Goal: Information Seeking & Learning: Learn about a topic

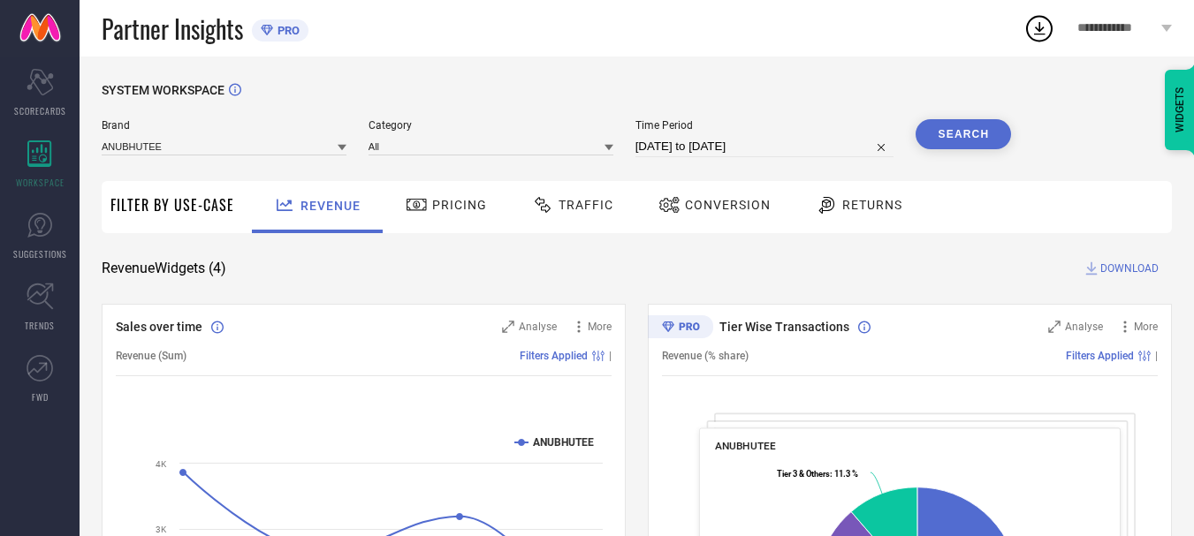
click at [345, 149] on icon at bounding box center [342, 147] width 9 height 9
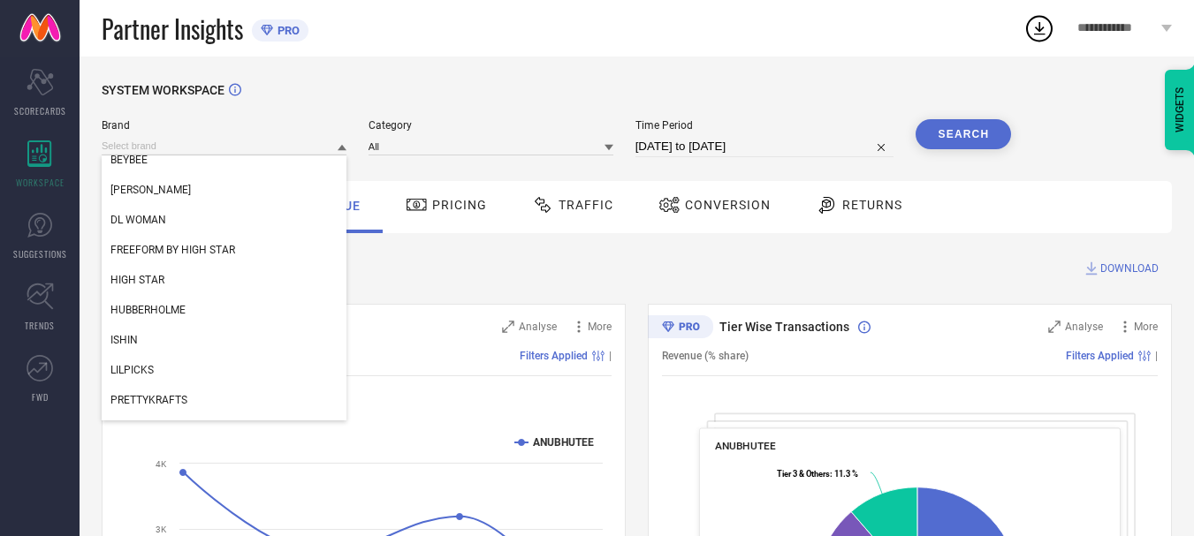
scroll to position [65, 0]
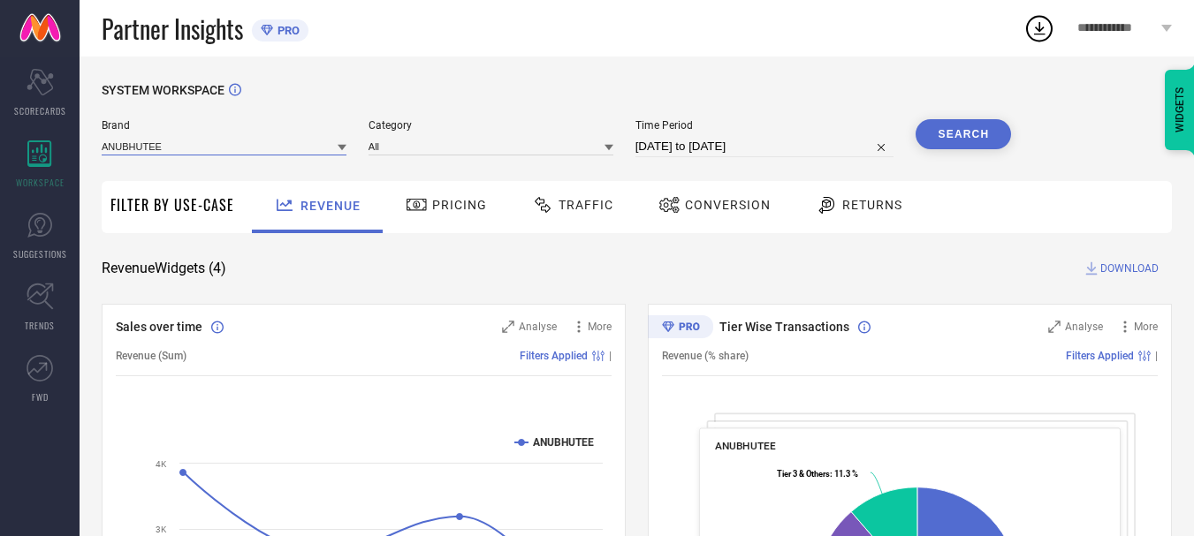
click at [217, 145] on input at bounding box center [224, 146] width 245 height 19
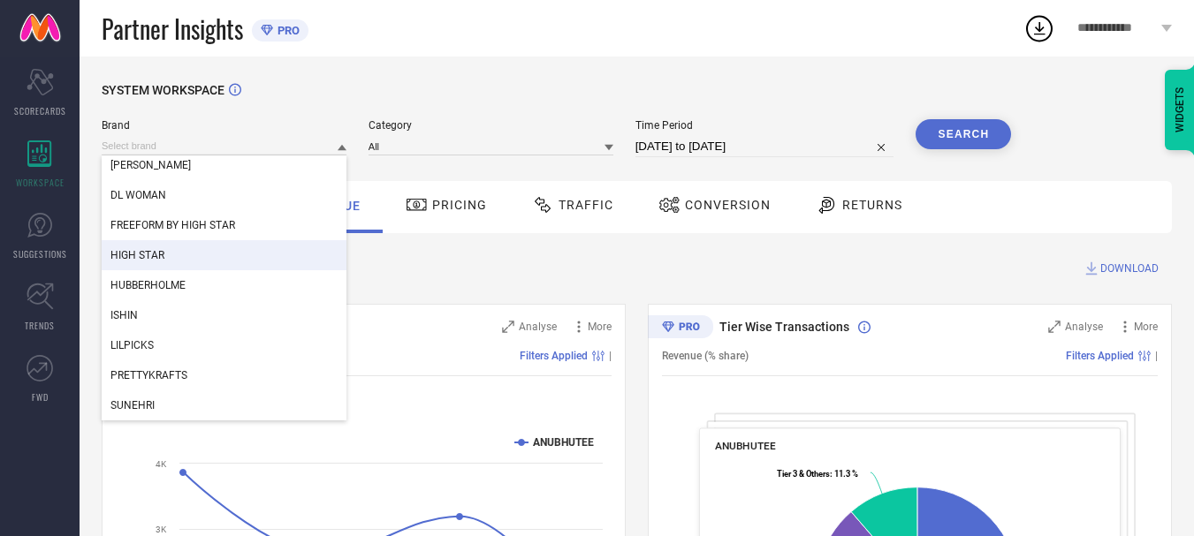
click at [176, 252] on div "HIGH STAR" at bounding box center [224, 255] width 245 height 30
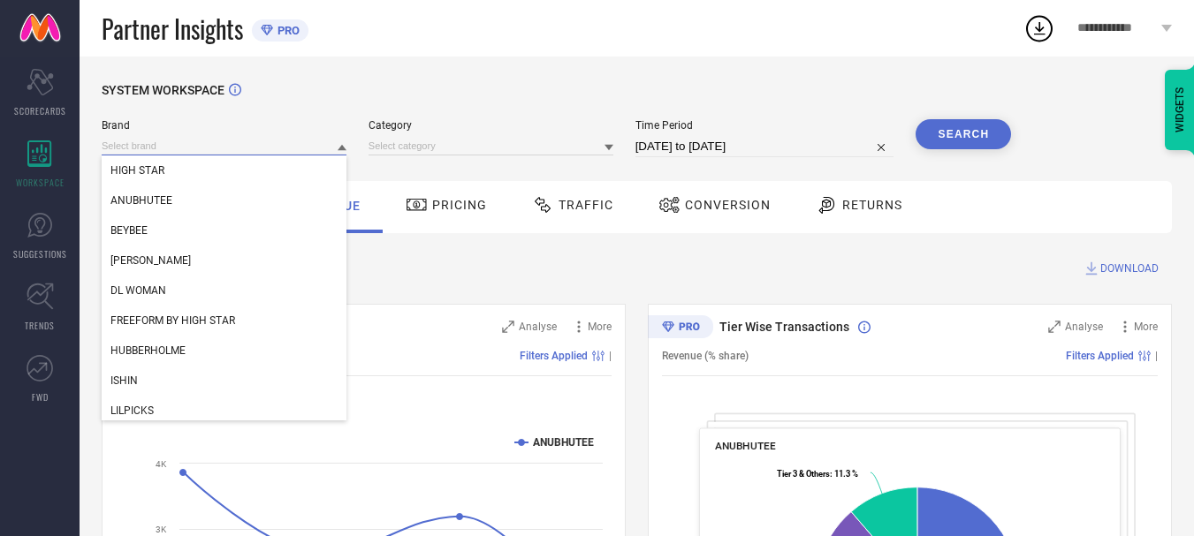
click at [326, 145] on input at bounding box center [224, 146] width 245 height 19
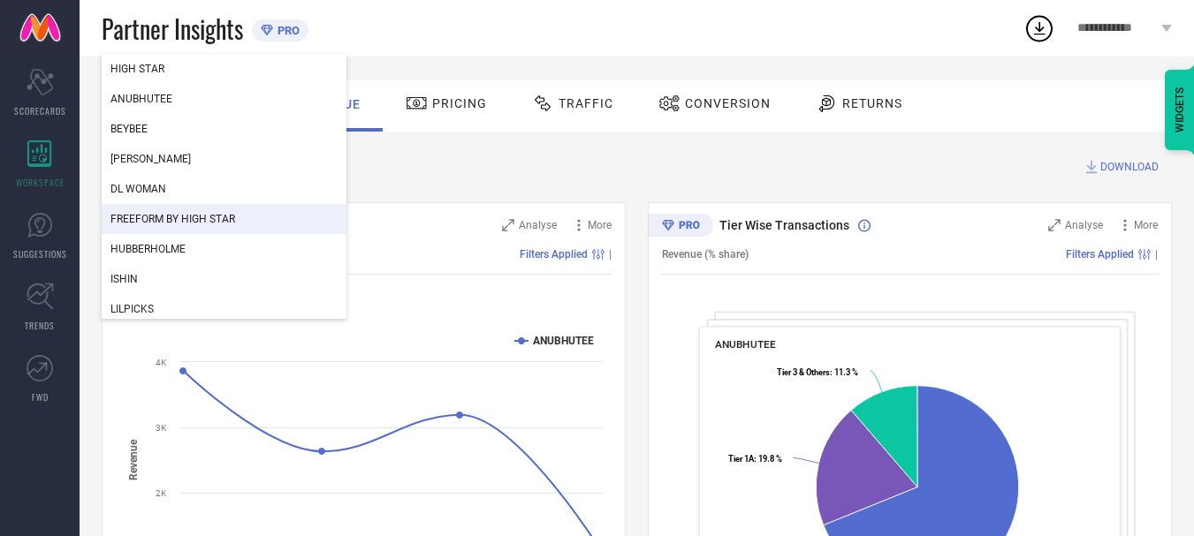
scroll to position [0, 0]
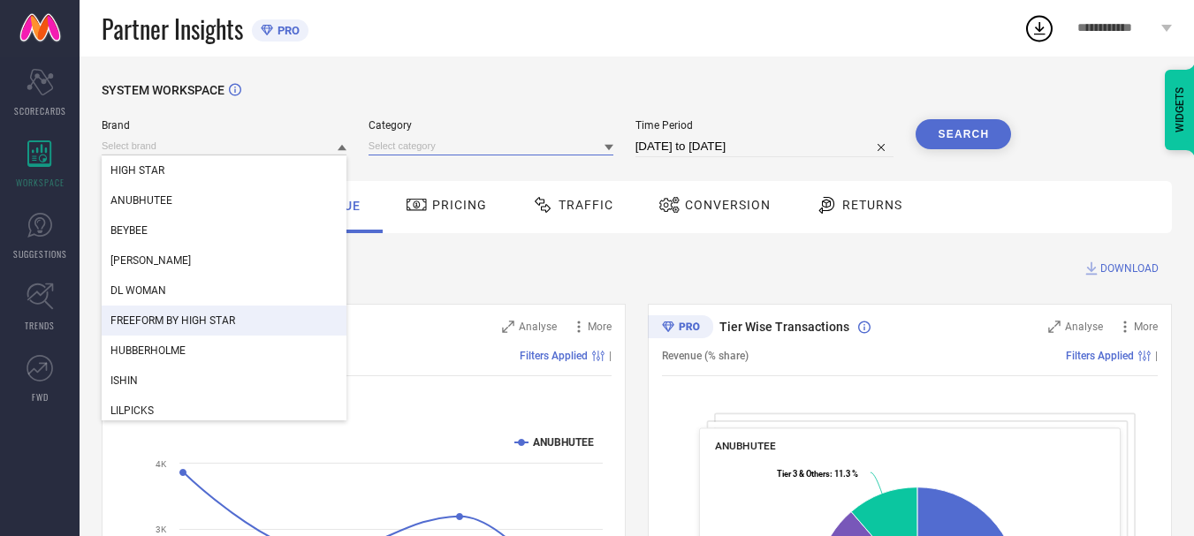
click at [430, 149] on input at bounding box center [490, 146] width 245 height 19
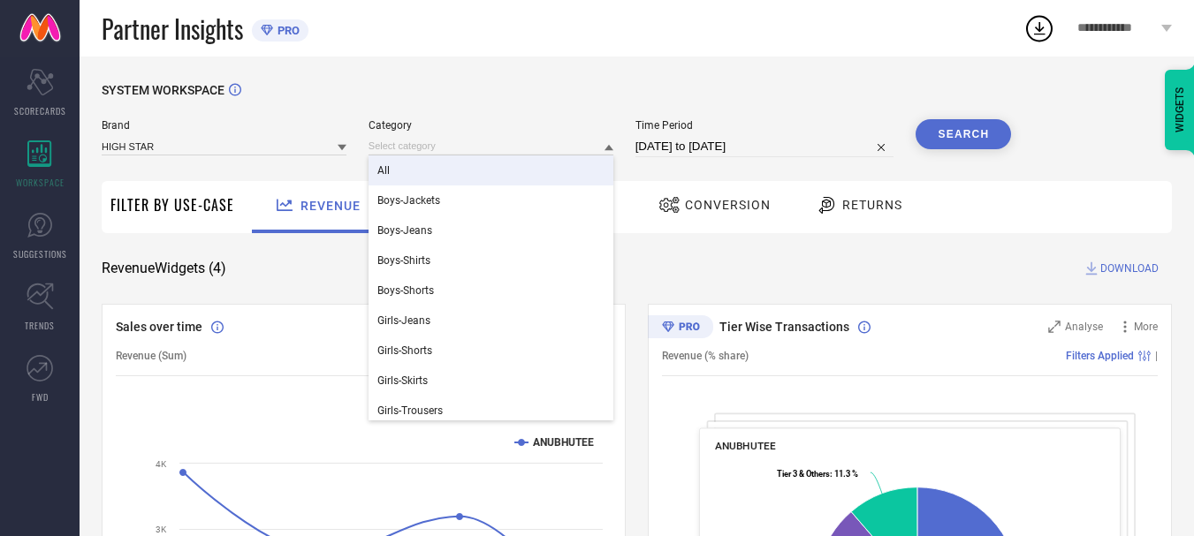
click at [423, 172] on div "All" at bounding box center [490, 171] width 245 height 30
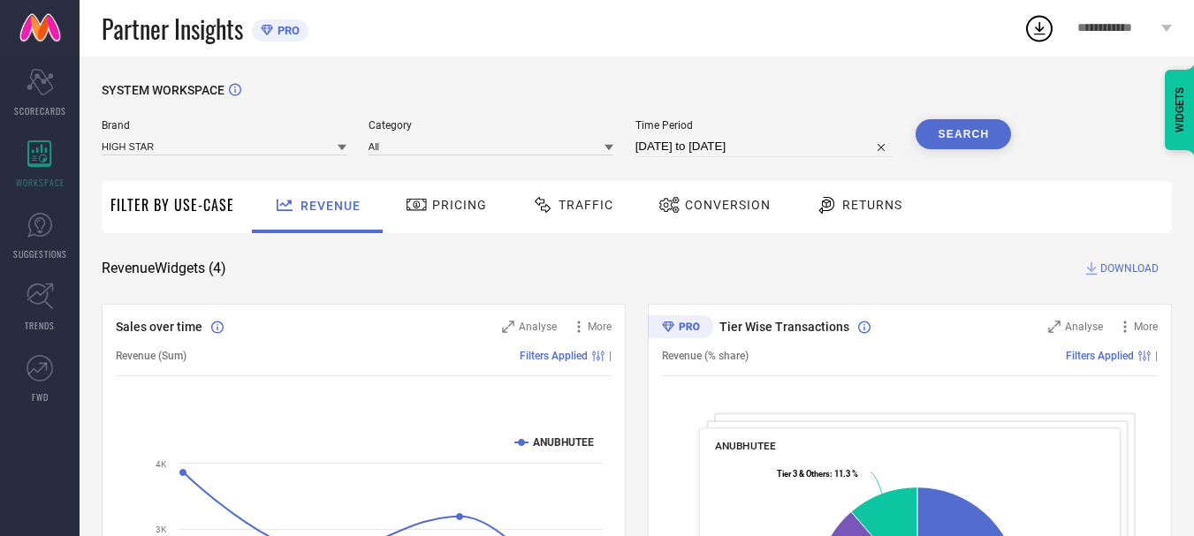
click at [733, 147] on input "[DATE] to [DATE]" at bounding box center [764, 146] width 259 height 21
select select "7"
select select "2025"
select select "8"
select select "2025"
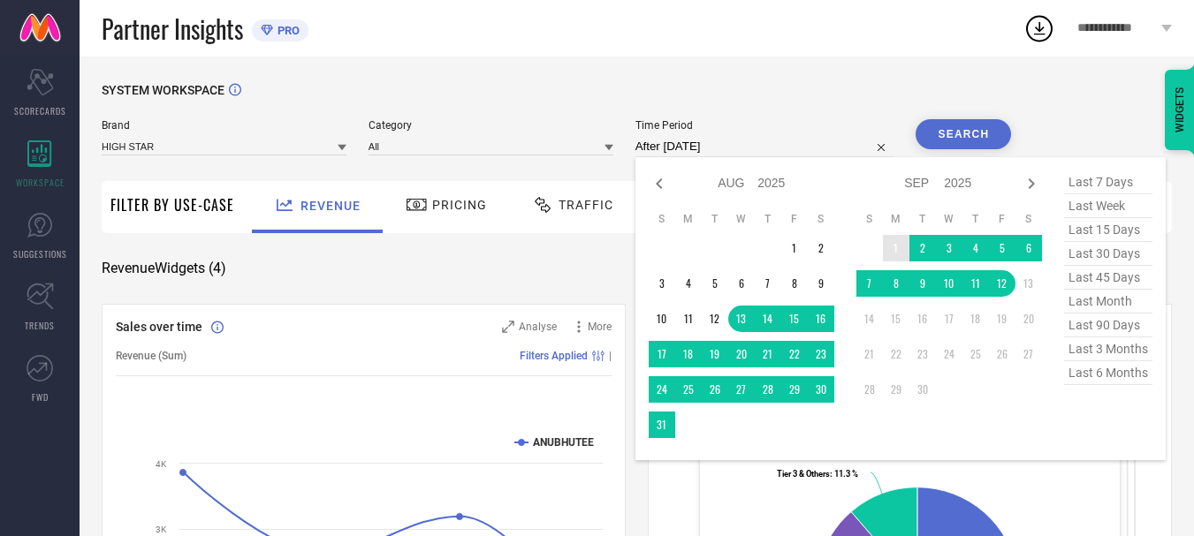
click at [900, 243] on td "1" at bounding box center [896, 248] width 27 height 27
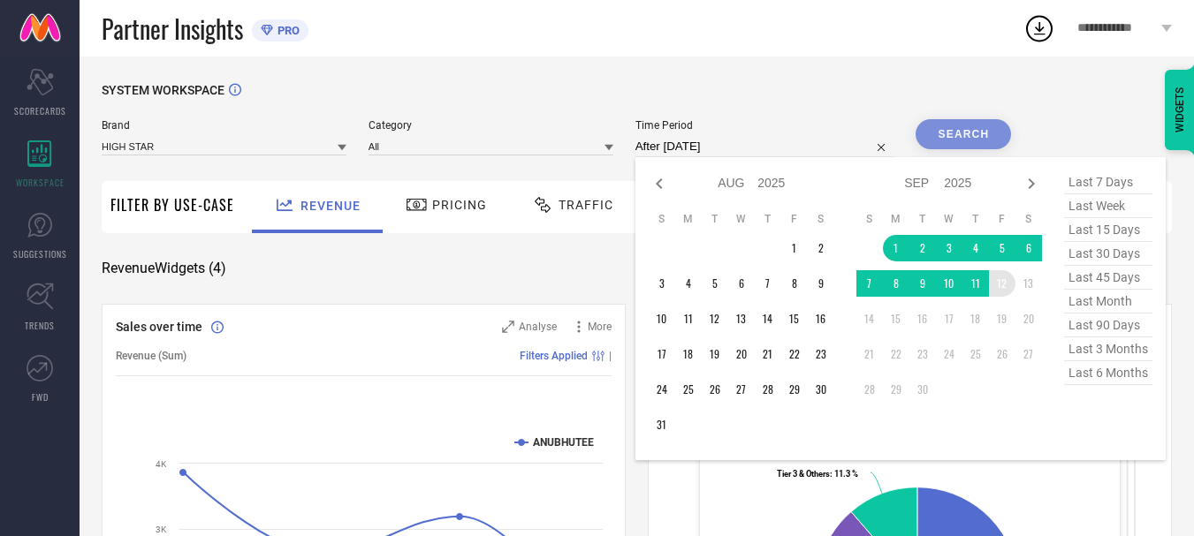
type input "[DATE] to [DATE]"
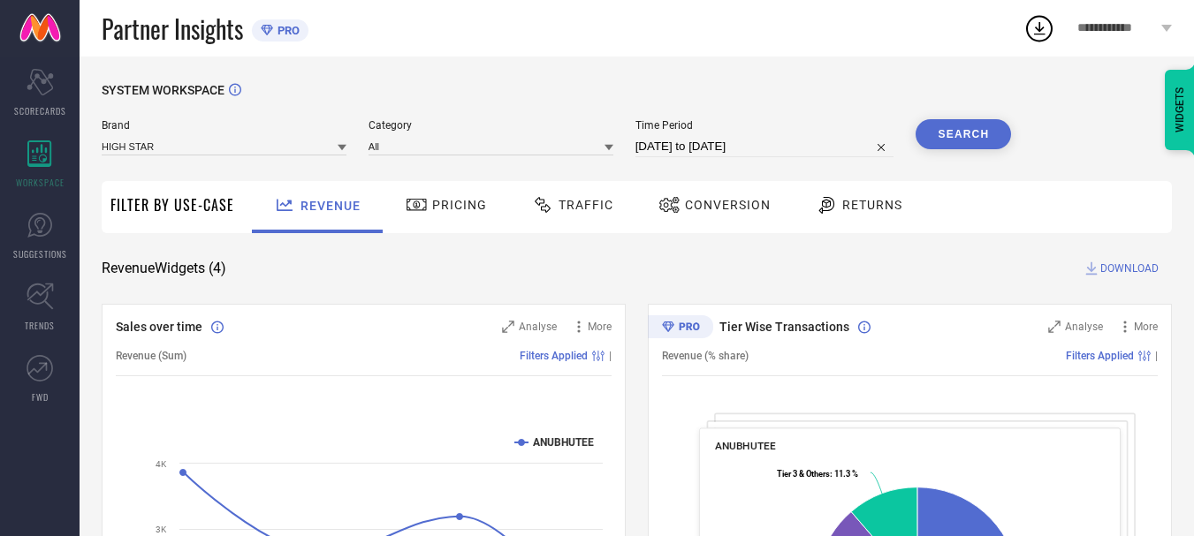
click at [806, 145] on input "[DATE] to [DATE]" at bounding box center [764, 146] width 259 height 21
select select "8"
select select "2025"
select select "9"
select select "2025"
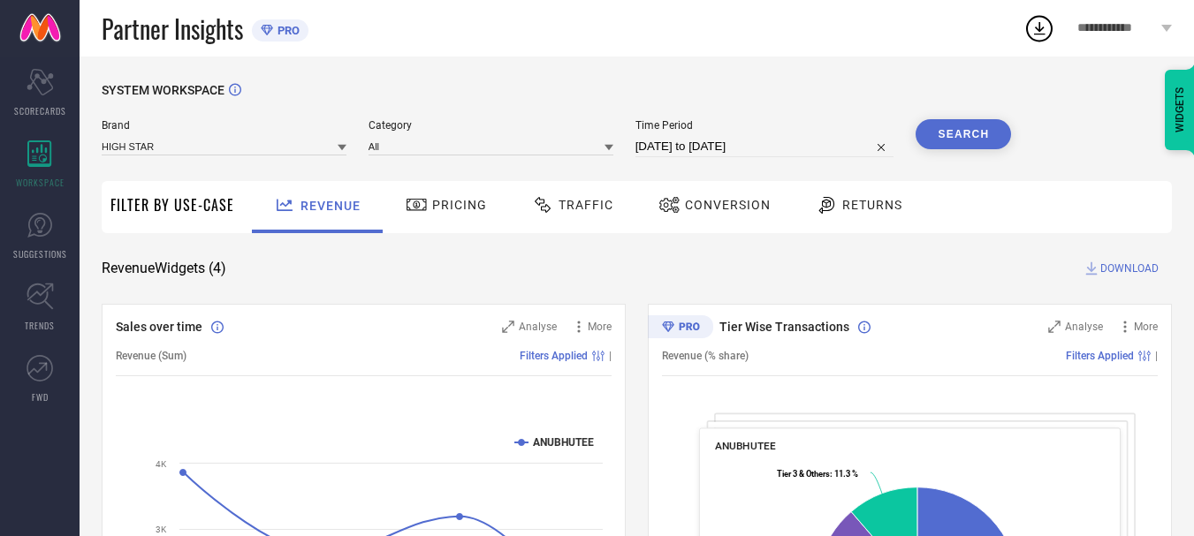
click at [716, 204] on span "Conversion" at bounding box center [728, 205] width 86 height 14
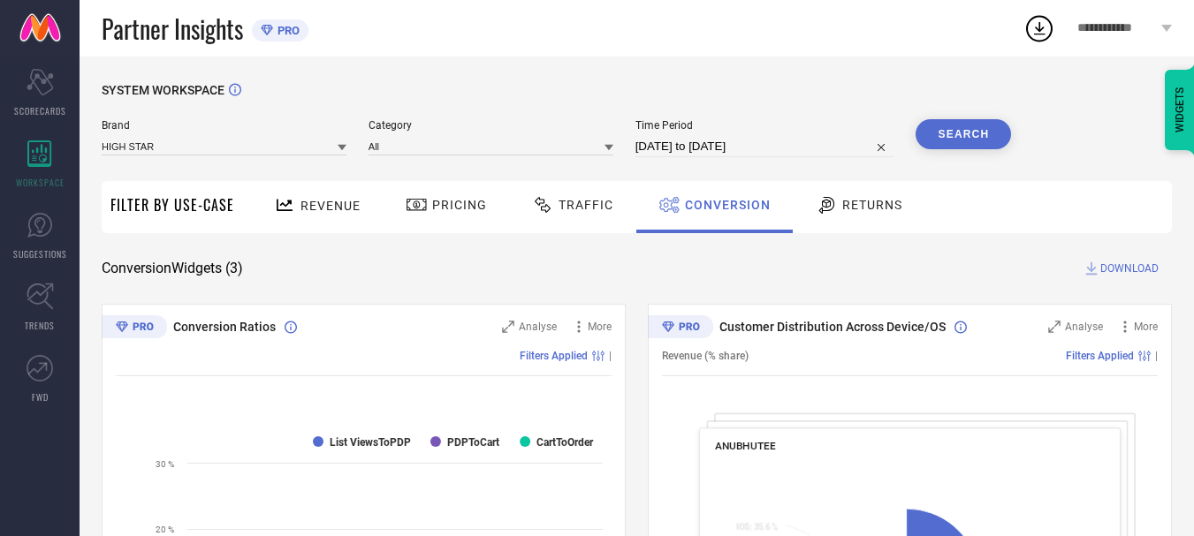
click at [967, 136] on button "Search" at bounding box center [962, 134] width 95 height 30
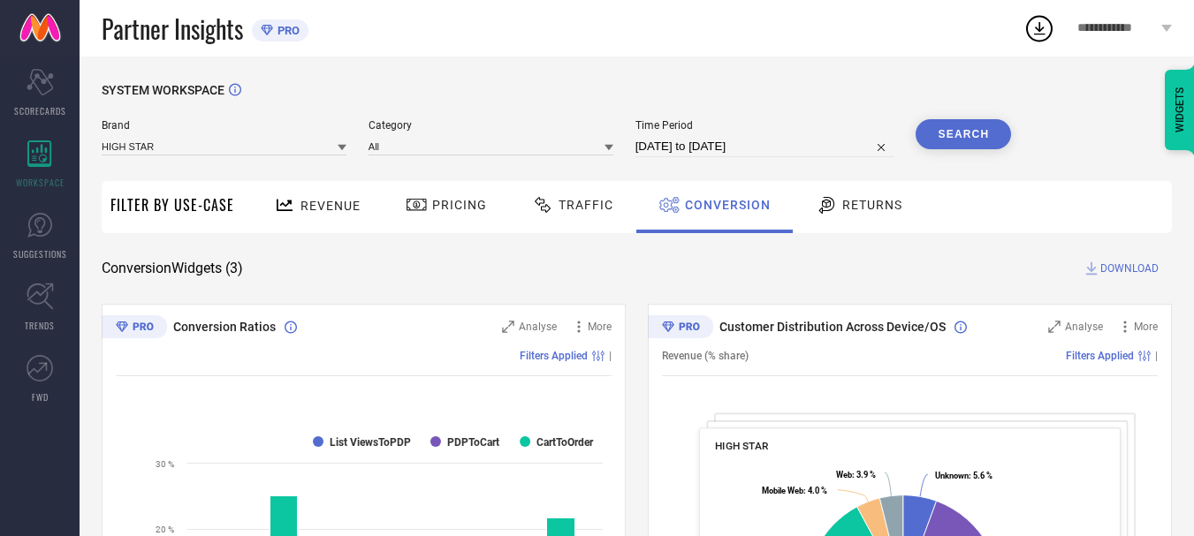
click at [327, 195] on div "Revenue" at bounding box center [317, 205] width 95 height 31
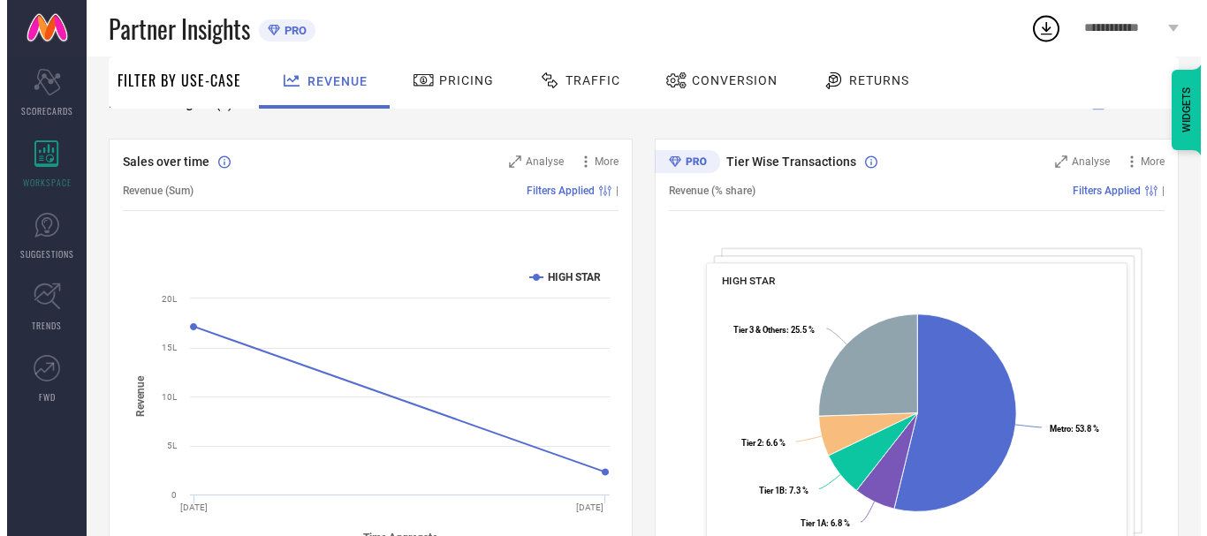
scroll to position [161, 0]
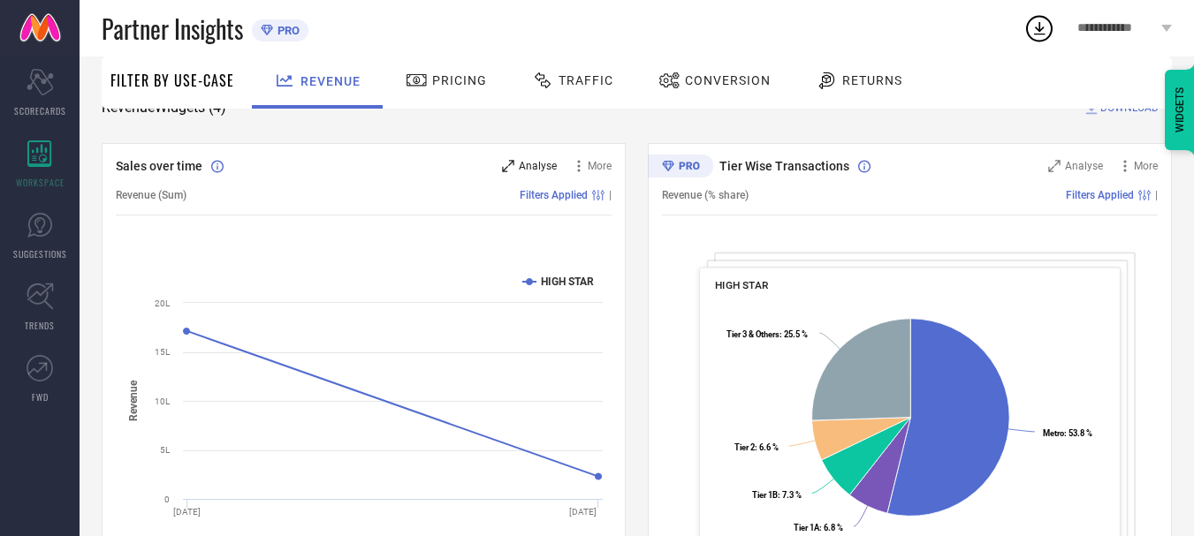
click at [517, 171] on div "Analyse" at bounding box center [529, 166] width 55 height 18
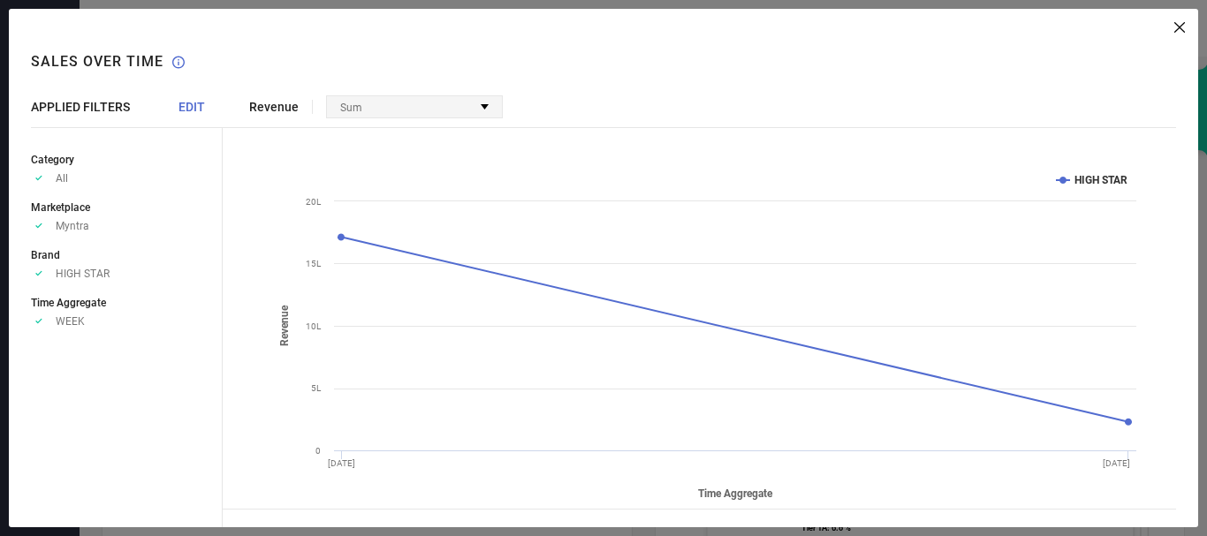
click at [429, 98] on div "Sum" at bounding box center [414, 106] width 175 height 21
click at [573, 89] on div "Revenue Sum No options available Created with Highcharts 9.3.3 Time Aggregate R…" at bounding box center [711, 268] width 976 height 519
click at [39, 323] on icon at bounding box center [38, 321] width 6 height 5
drag, startPoint x: 76, startPoint y: 313, endPoint x: 82, endPoint y: 324, distance: 13.0
click at [82, 324] on li "Time Aggregate Approve /Deselected WEEK" at bounding box center [126, 310] width 191 height 34
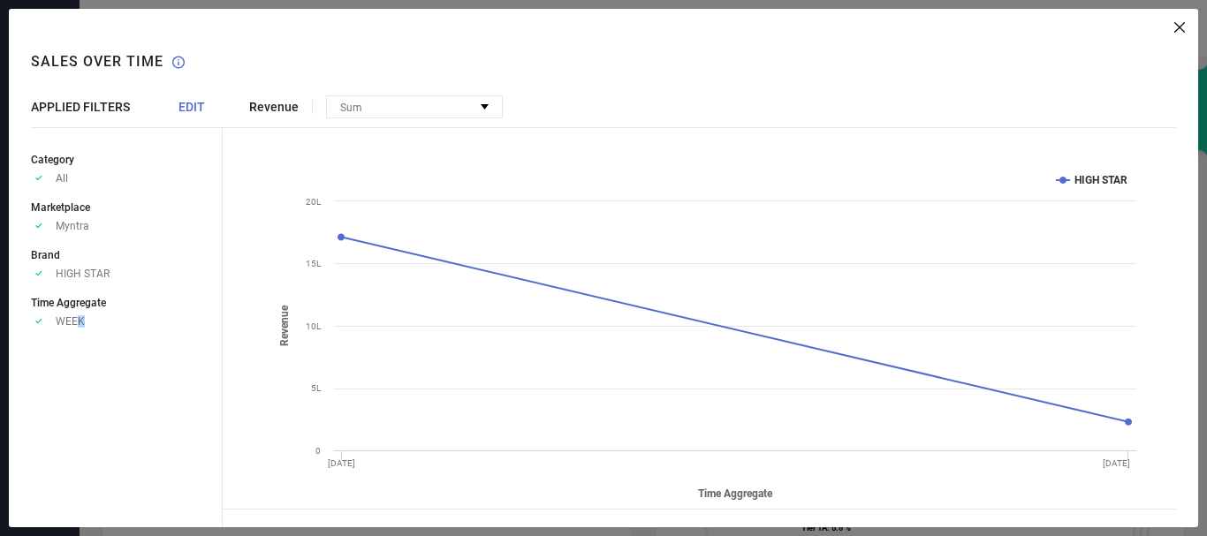
click at [82, 324] on span "WEEK" at bounding box center [70, 321] width 29 height 12
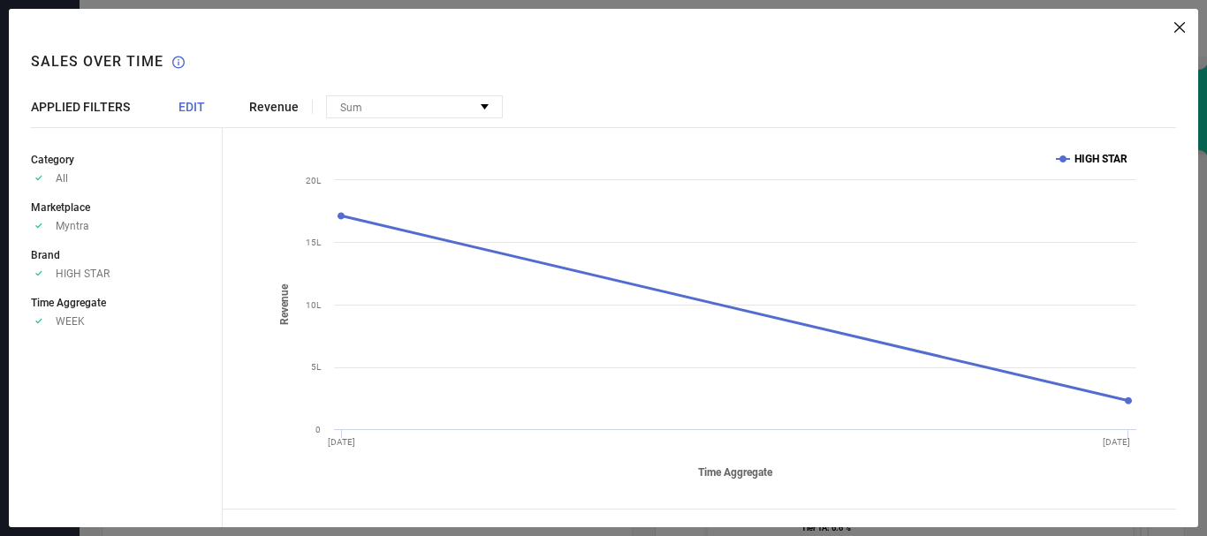
click at [1078, 157] on text "HIGH STAR" at bounding box center [1100, 159] width 53 height 12
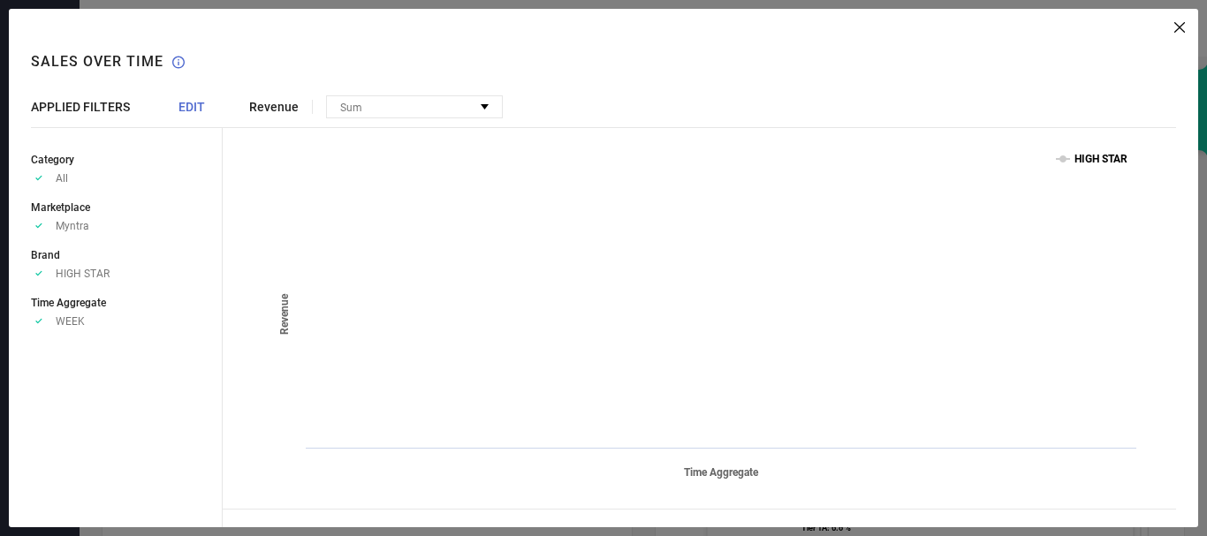
click at [1081, 161] on text "HIGH STAR" at bounding box center [1100, 159] width 53 height 12
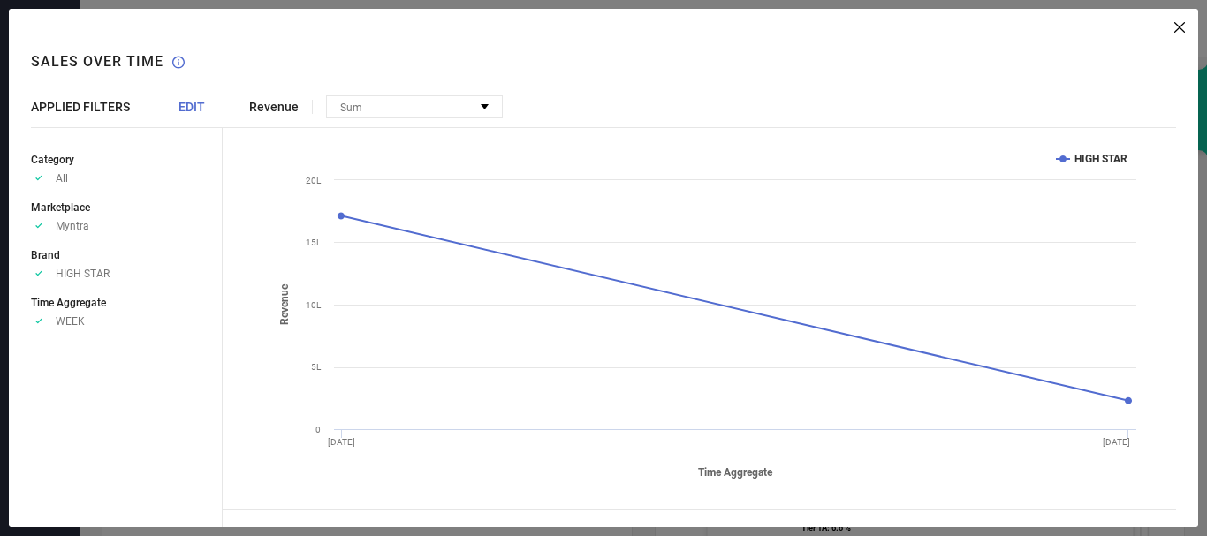
click at [1166, 37] on div "Revenue Sum No options available Created with Highcharts 9.3.3 Time Aggregate R…" at bounding box center [711, 268] width 976 height 519
click at [191, 104] on span "EDIT" at bounding box center [191, 107] width 27 height 14
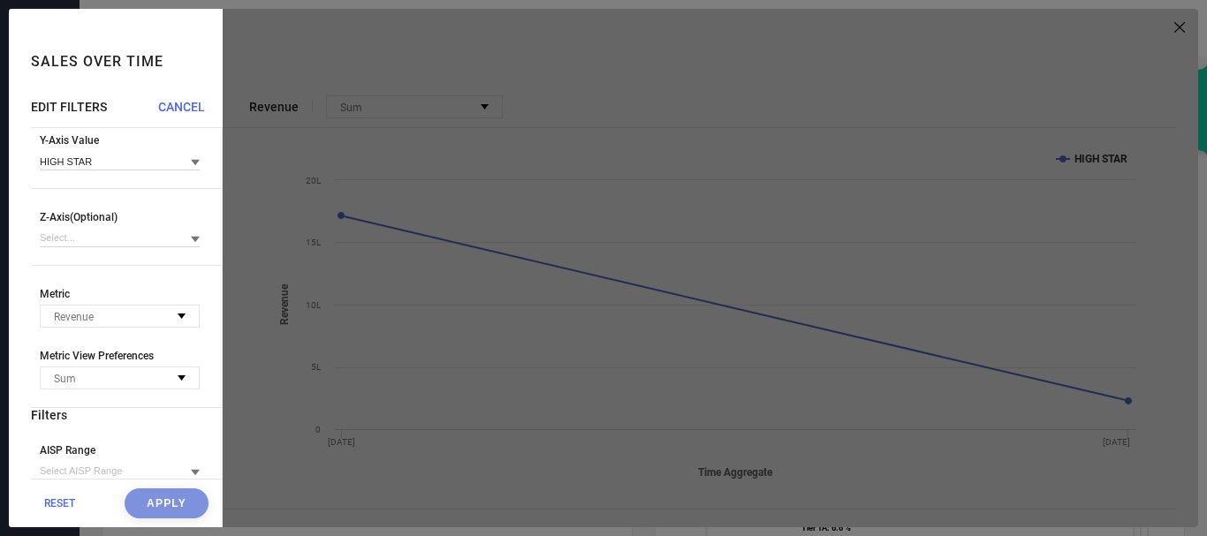
scroll to position [340, 0]
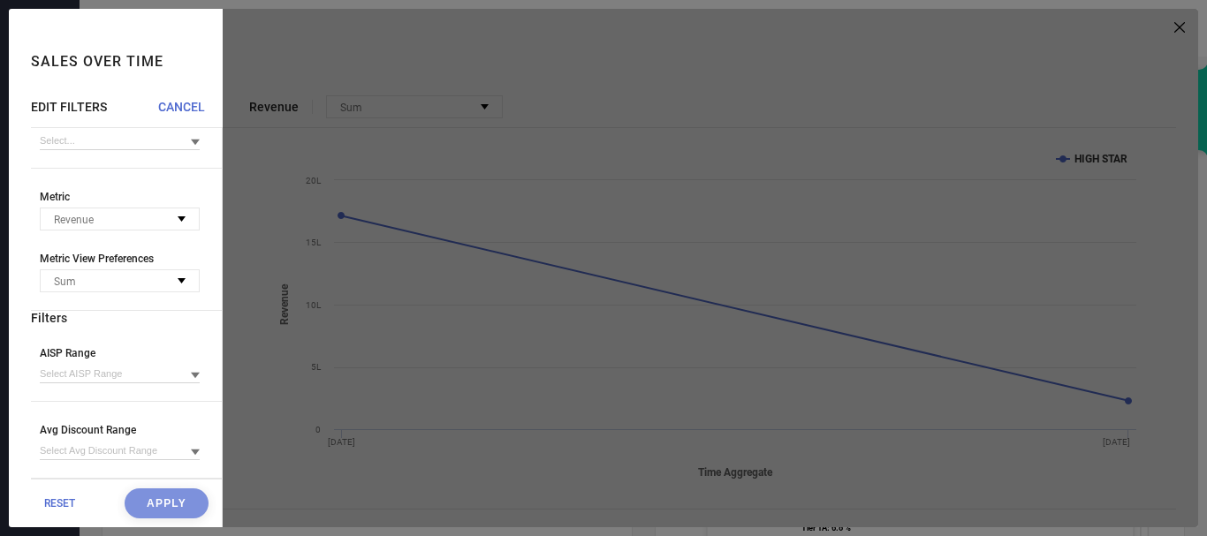
click at [581, 240] on div at bounding box center [711, 268] width 976 height 519
click at [777, 124] on div at bounding box center [711, 268] width 976 height 519
click at [1162, 22] on div at bounding box center [711, 268] width 976 height 519
click at [180, 104] on span "CANCEL" at bounding box center [181, 107] width 47 height 14
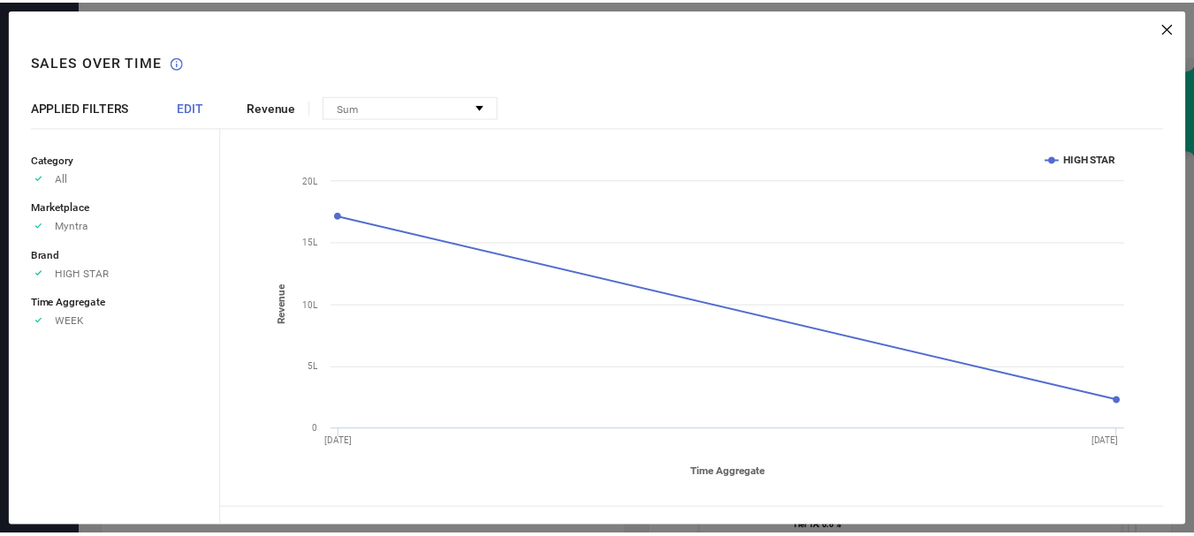
scroll to position [0, 0]
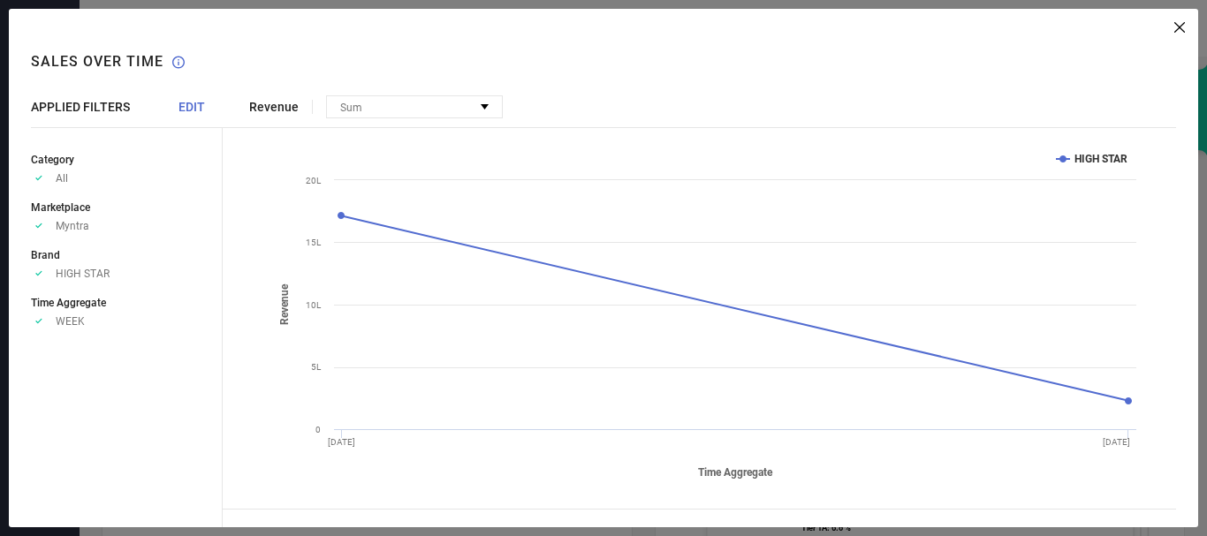
click at [1176, 24] on icon at bounding box center [1179, 27] width 11 height 11
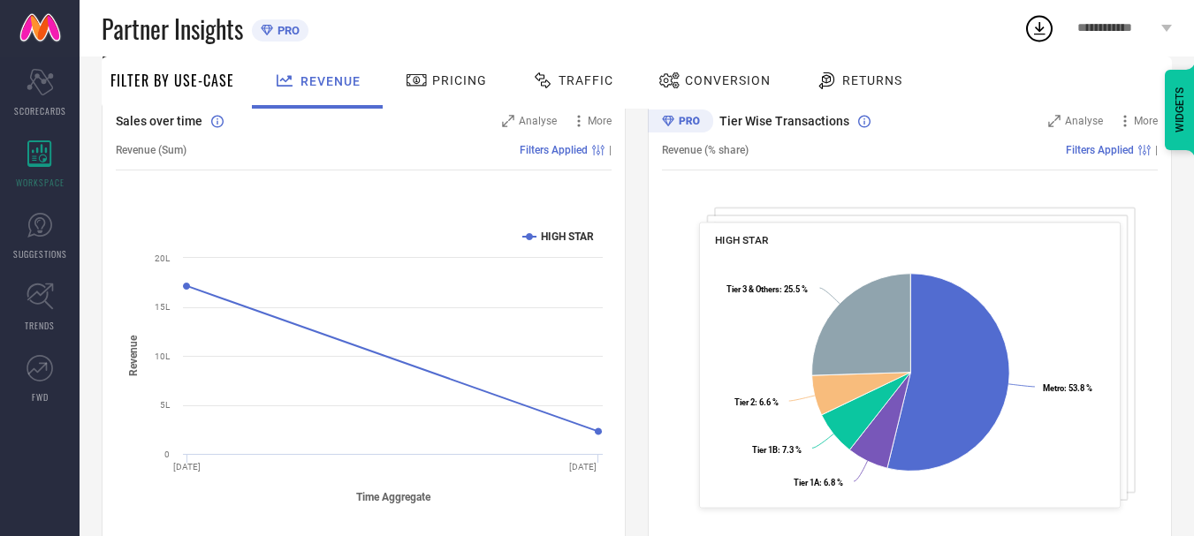
scroll to position [215, 0]
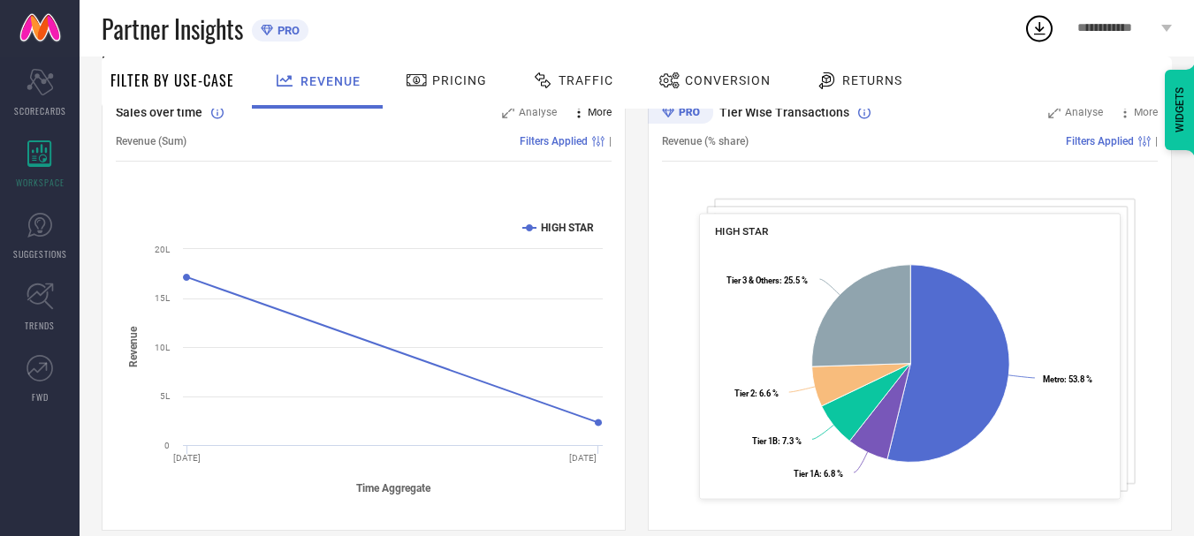
click at [575, 110] on icon at bounding box center [579, 112] width 18 height 18
drag, startPoint x: 640, startPoint y: 153, endPoint x: 584, endPoint y: 142, distance: 56.7
click at [584, 142] on div "Sales over time Analyse More Add to emailer Revenue (Sum) Filters Applied | Cre…" at bounding box center [637, 542] width 1070 height 906
click at [631, 156] on div "Sales over time Analyse More Revenue (Sum) Filters Applied | Created with Highc…" at bounding box center [637, 542] width 1070 height 906
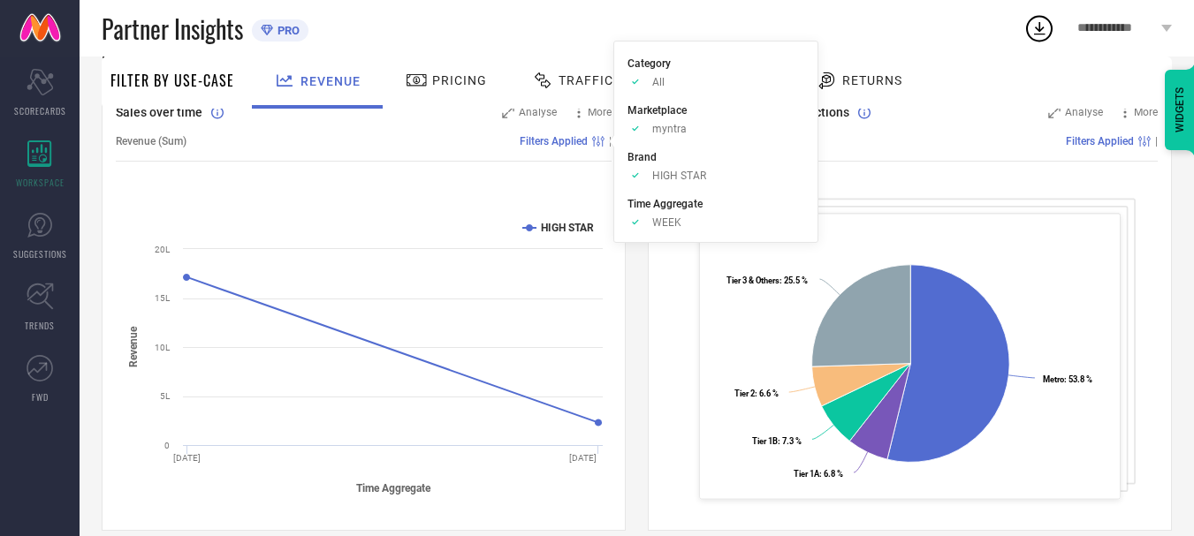
click at [580, 140] on span "Filters Applied" at bounding box center [554, 141] width 68 height 12
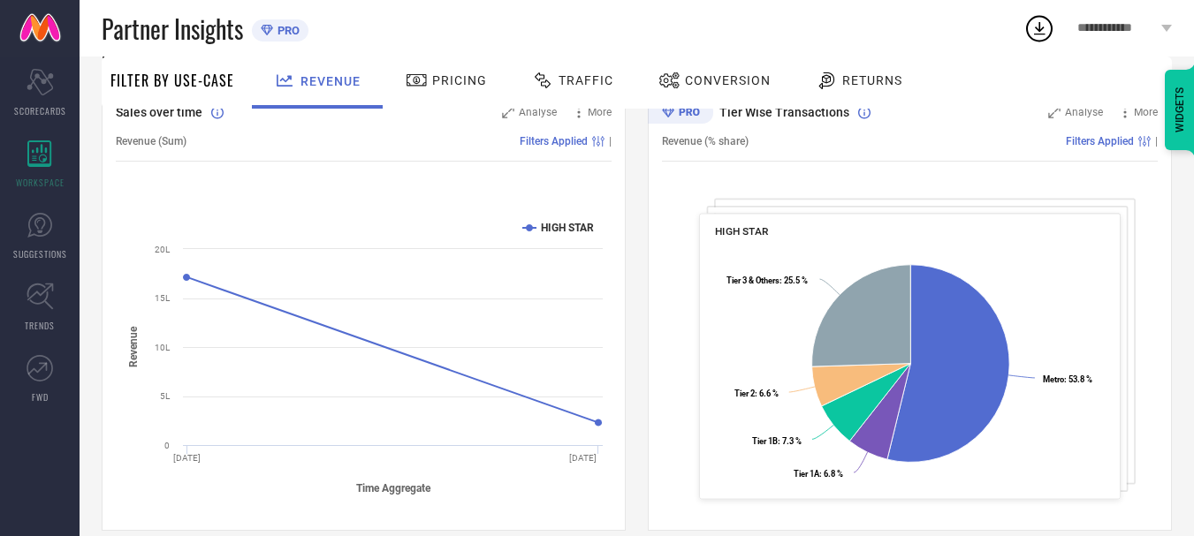
click at [580, 140] on span "Filters Applied" at bounding box center [554, 141] width 68 height 12
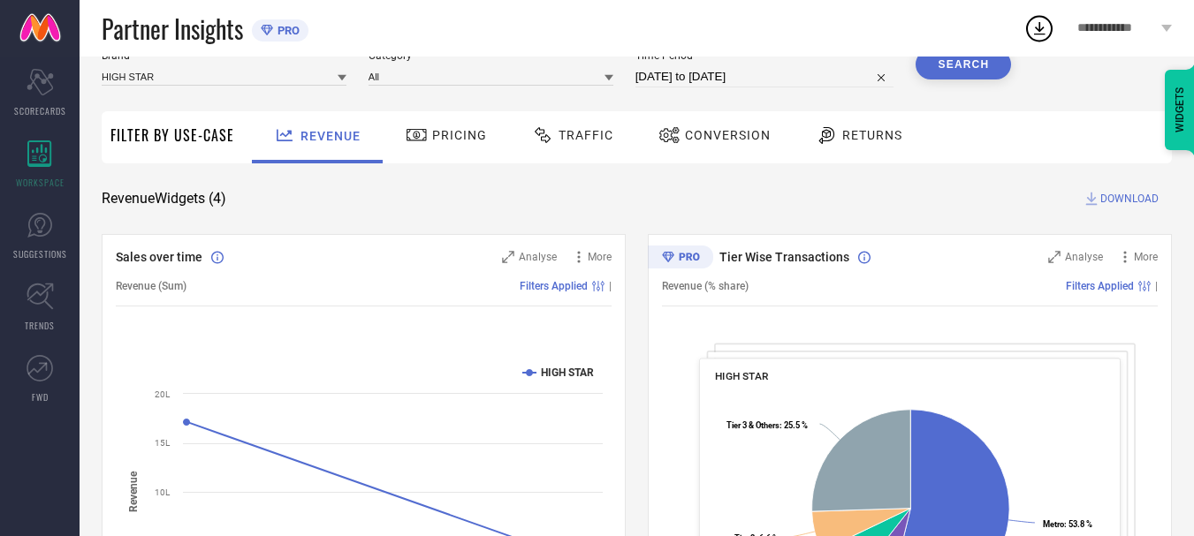
scroll to position [102, 0]
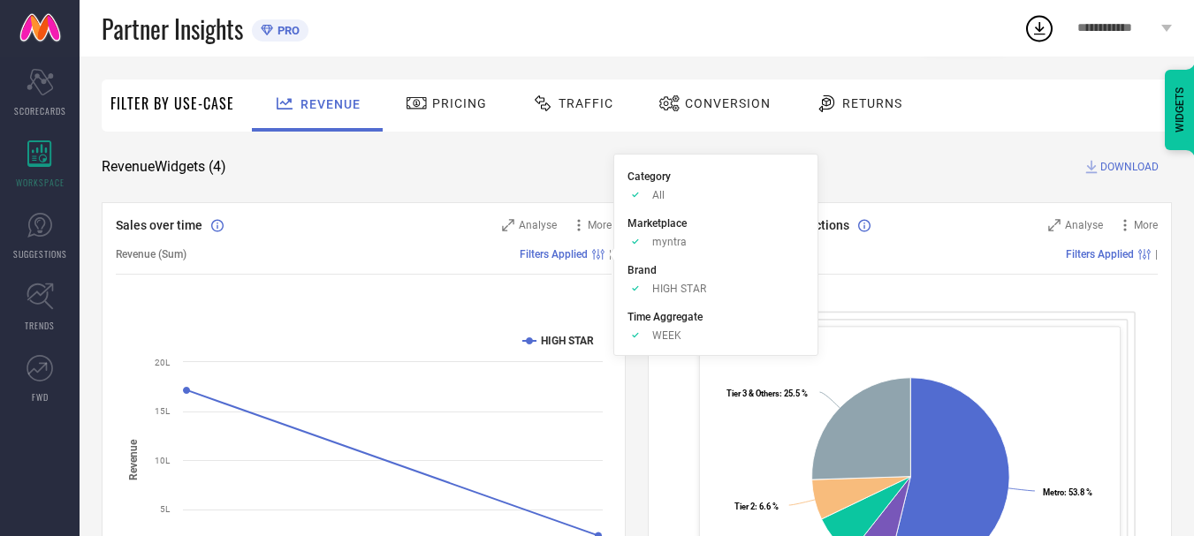
click at [594, 255] on rect at bounding box center [594, 254] width 1 height 11
click at [561, 254] on span "Filters Applied" at bounding box center [554, 254] width 68 height 12
click at [667, 336] on span "WEEK" at bounding box center [666, 336] width 29 height 12
click at [640, 317] on span "Time Aggregate" at bounding box center [664, 317] width 75 height 12
click at [634, 332] on icon "Approve /Deselected" at bounding box center [635, 335] width 16 height 13
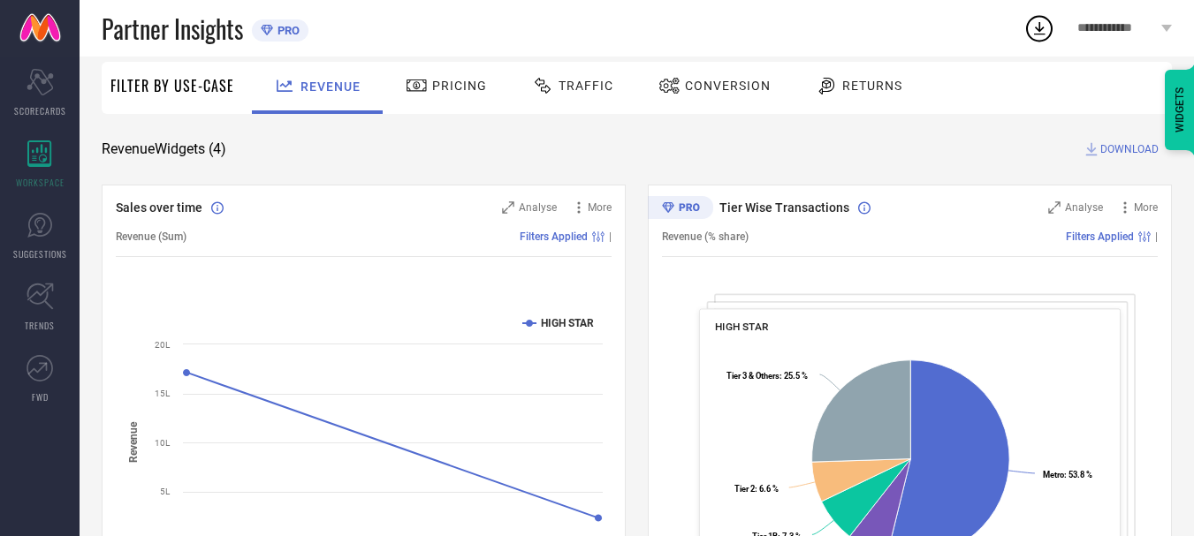
scroll to position [0, 0]
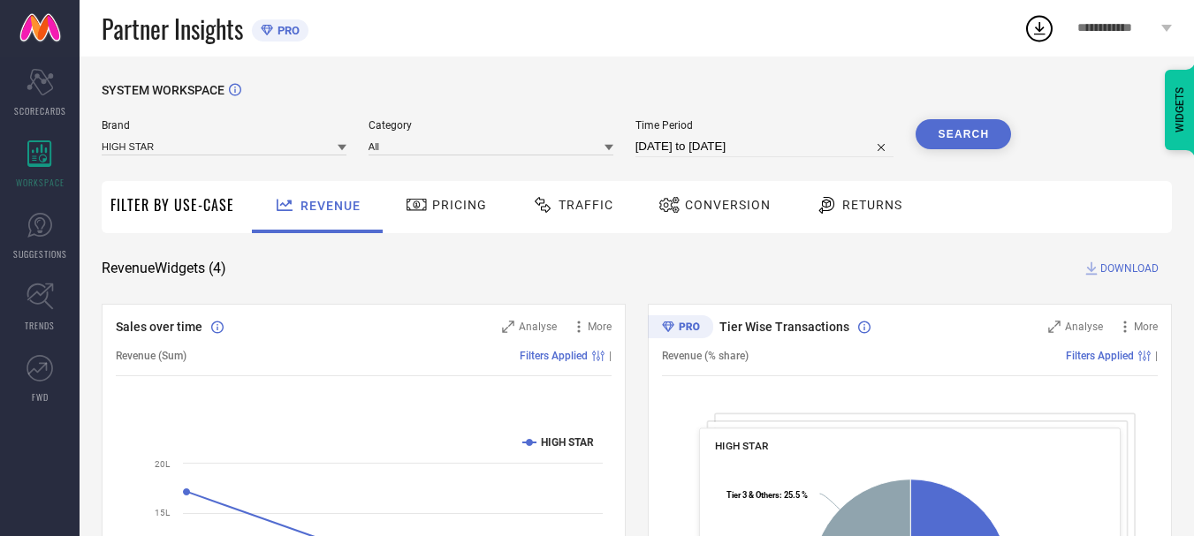
click at [446, 208] on span "Pricing" at bounding box center [459, 205] width 55 height 14
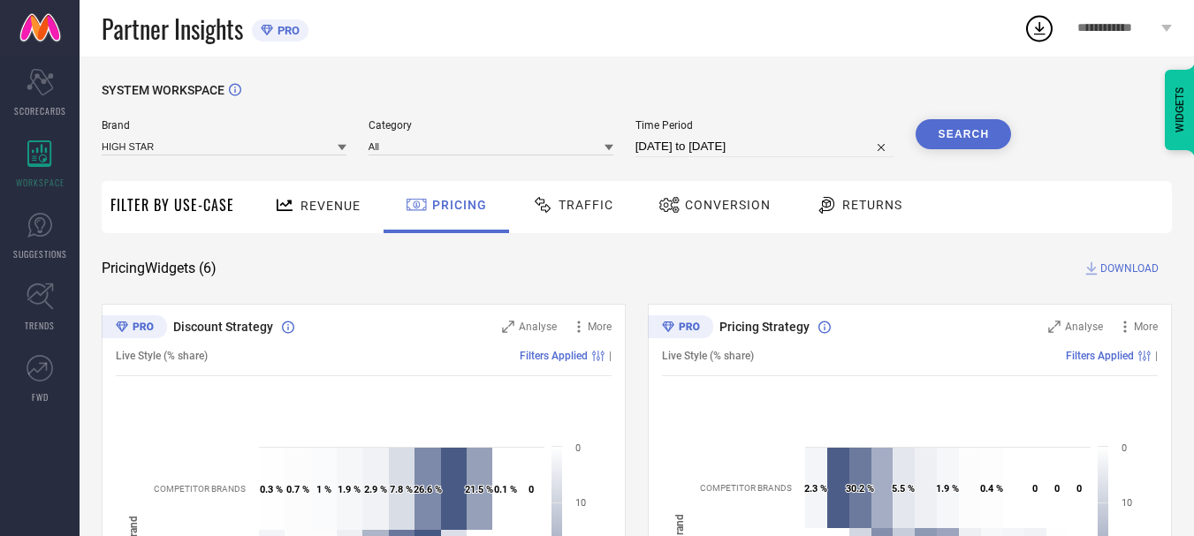
click at [578, 217] on div "Traffic" at bounding box center [573, 205] width 90 height 30
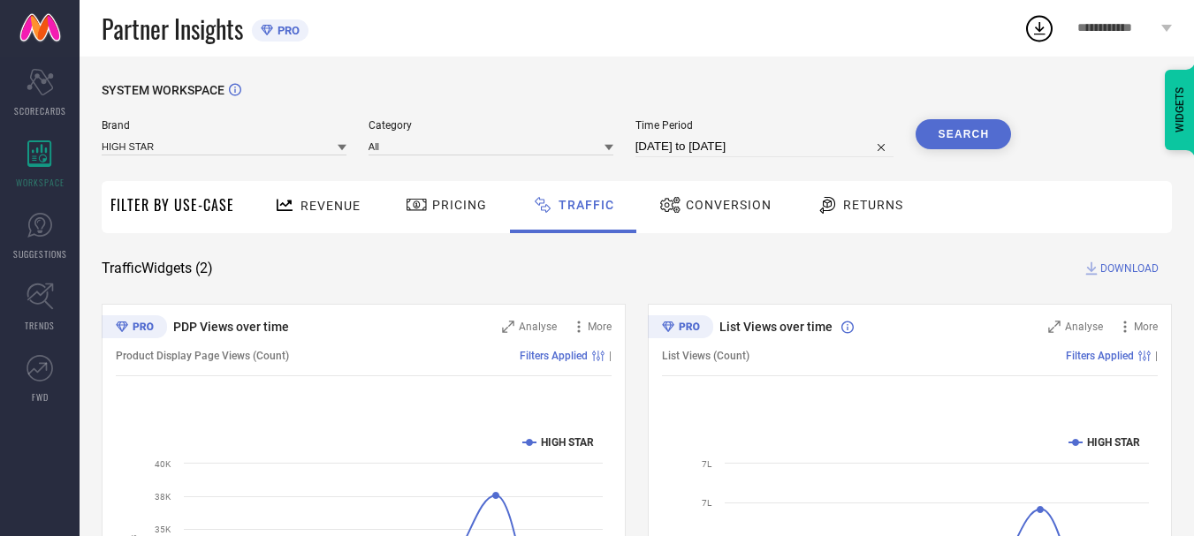
click at [672, 201] on icon at bounding box center [669, 205] width 19 height 16
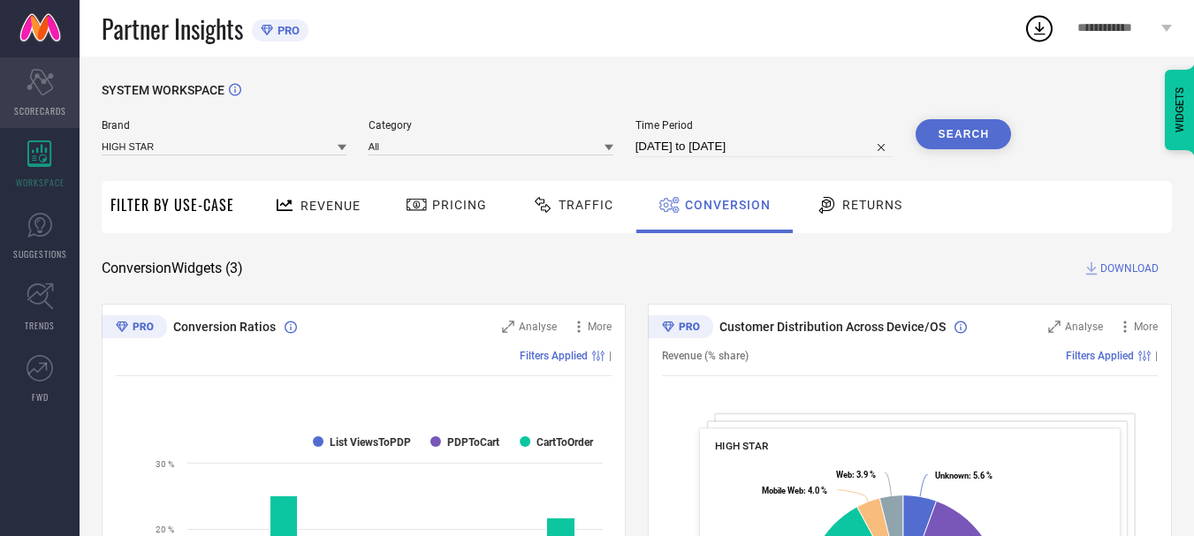
click at [36, 95] on div "Scorecard SCORECARDS" at bounding box center [40, 92] width 80 height 71
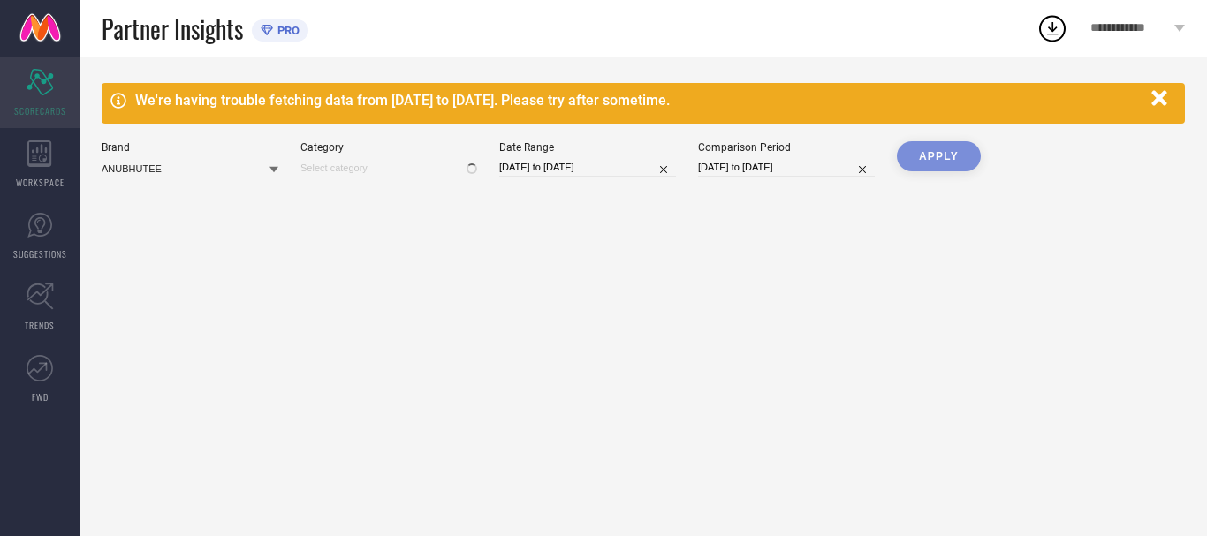
type input "All"
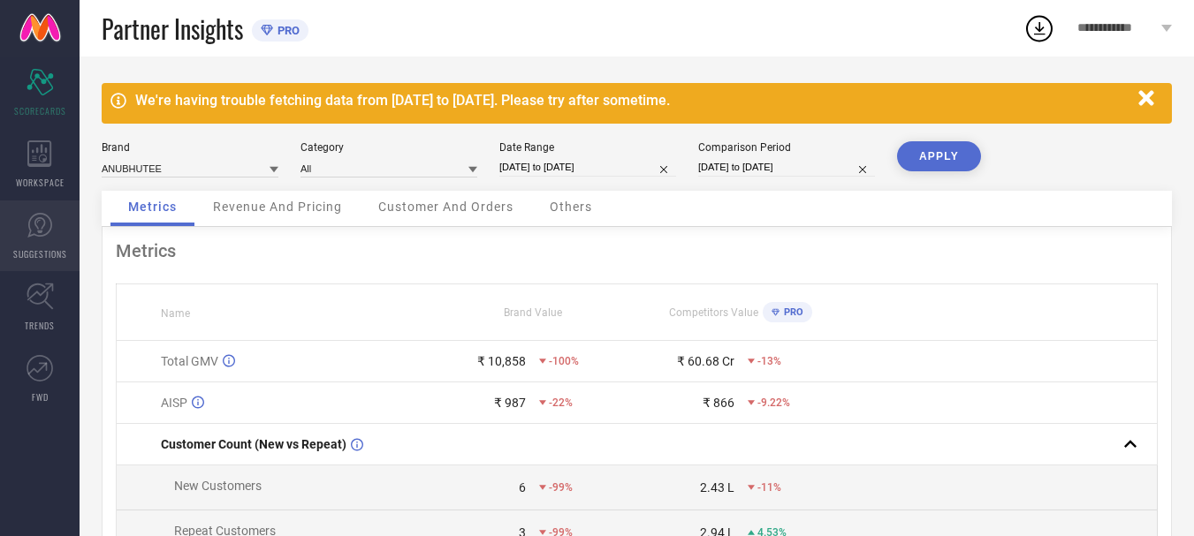
click at [42, 245] on link "SUGGESTIONS" at bounding box center [40, 236] width 80 height 71
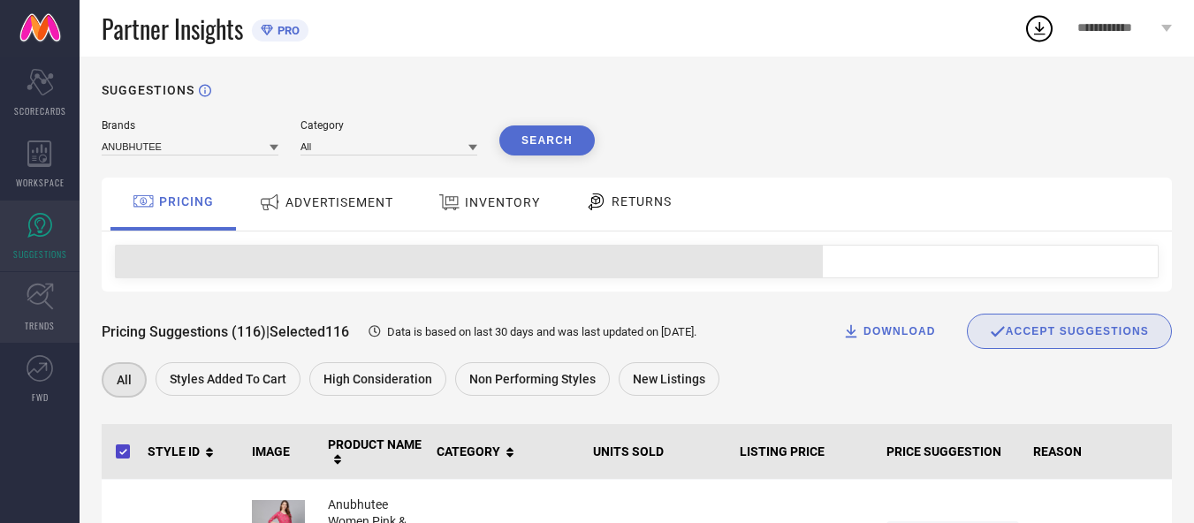
click at [46, 278] on link "TRENDS" at bounding box center [40, 307] width 80 height 71
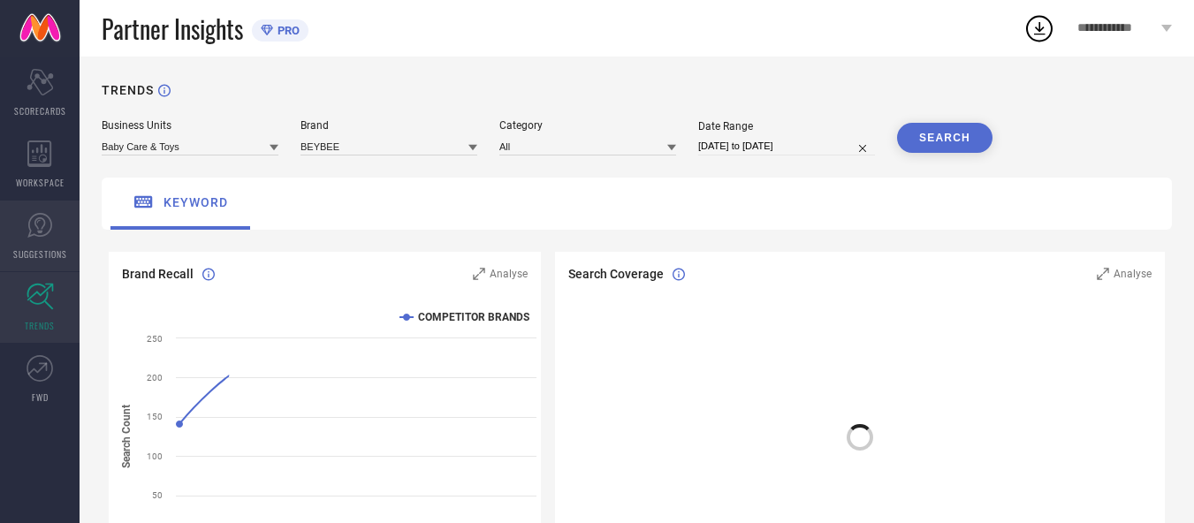
click at [34, 234] on icon at bounding box center [39, 225] width 25 height 25
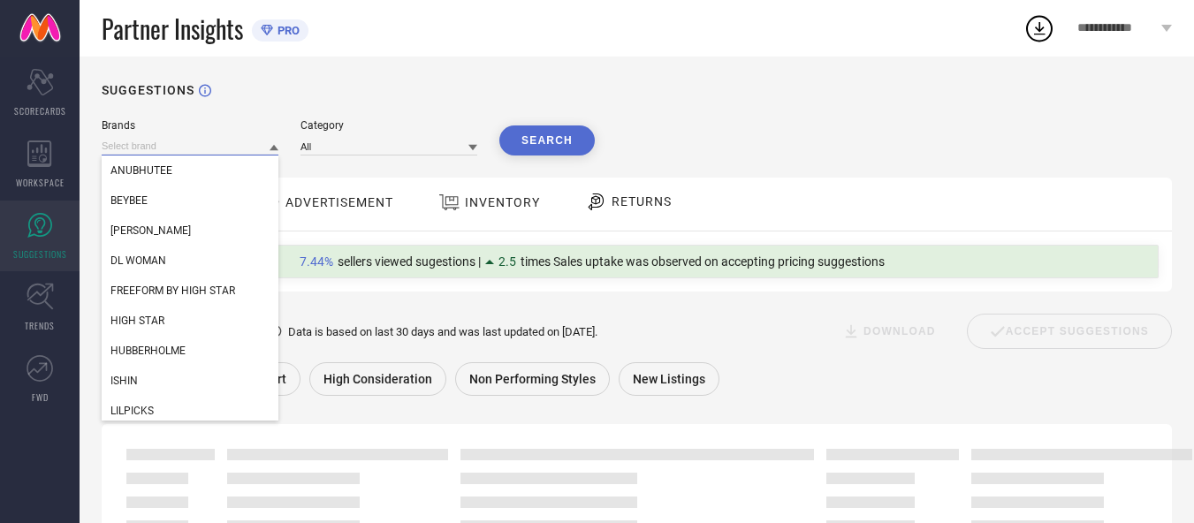
click at [236, 142] on input at bounding box center [190, 146] width 177 height 19
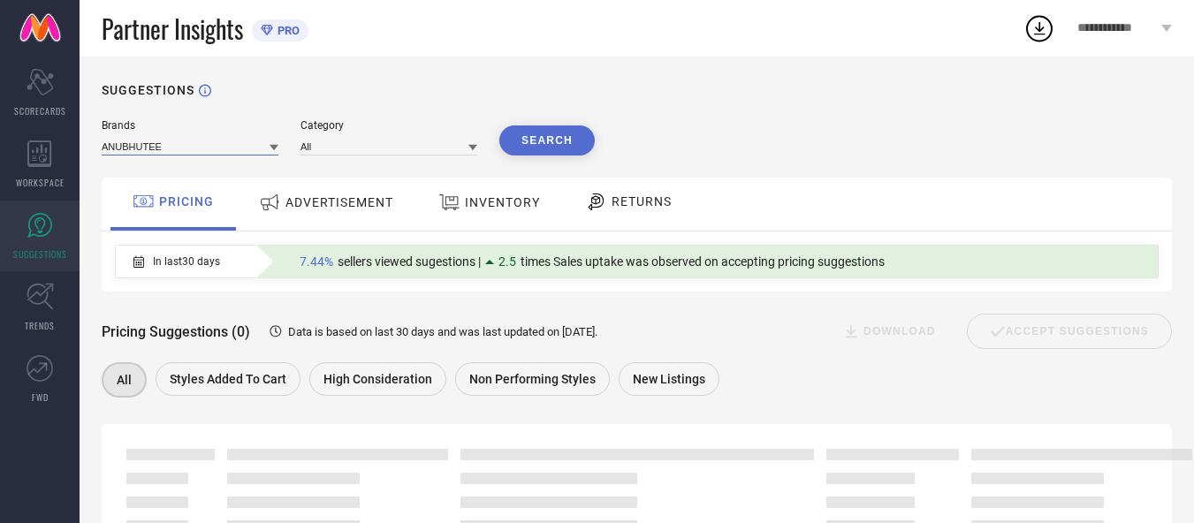
click at [254, 148] on input at bounding box center [190, 146] width 177 height 19
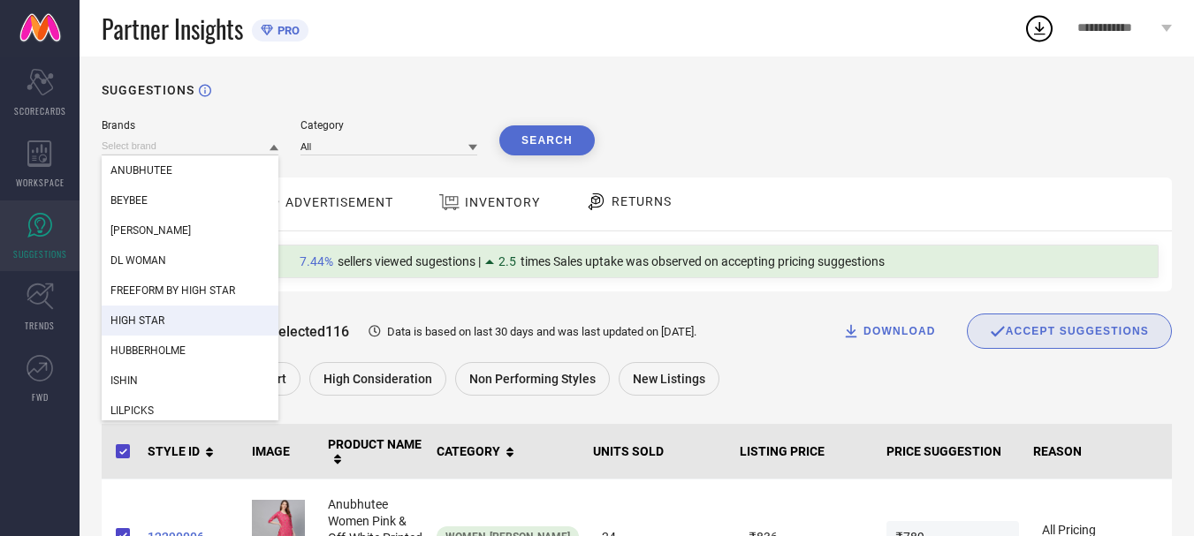
click at [186, 328] on div "HIGH STAR" at bounding box center [190, 321] width 177 height 30
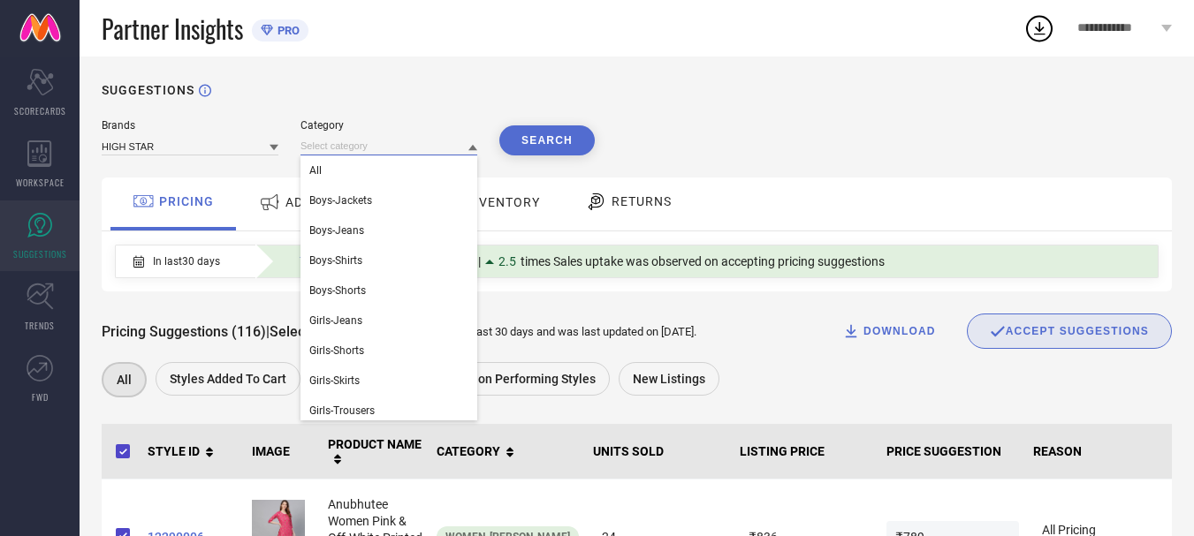
click at [390, 143] on input at bounding box center [388, 146] width 177 height 19
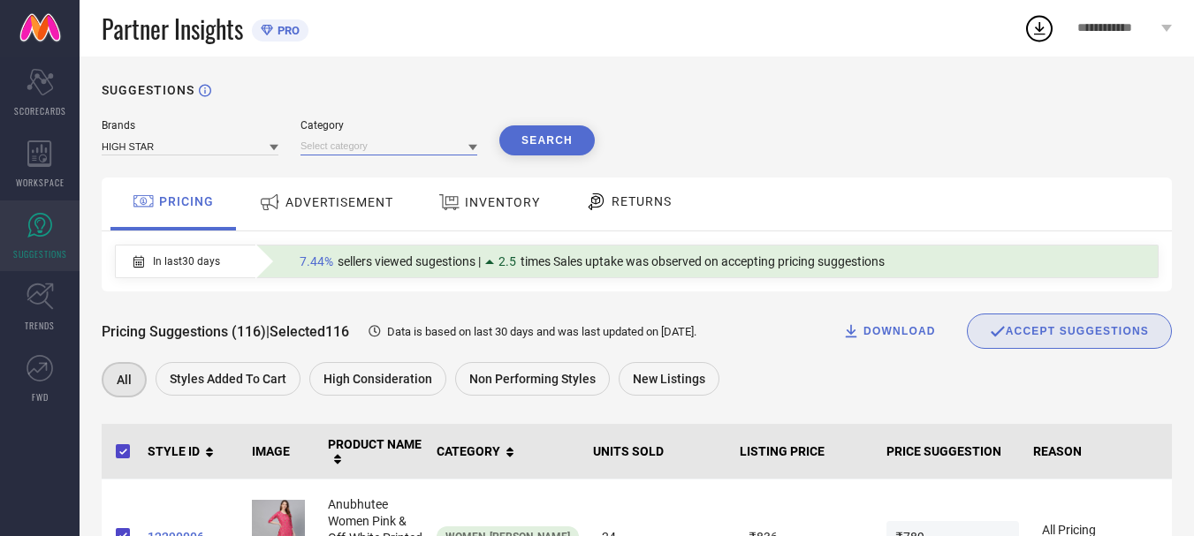
click at [369, 152] on input at bounding box center [388, 146] width 177 height 19
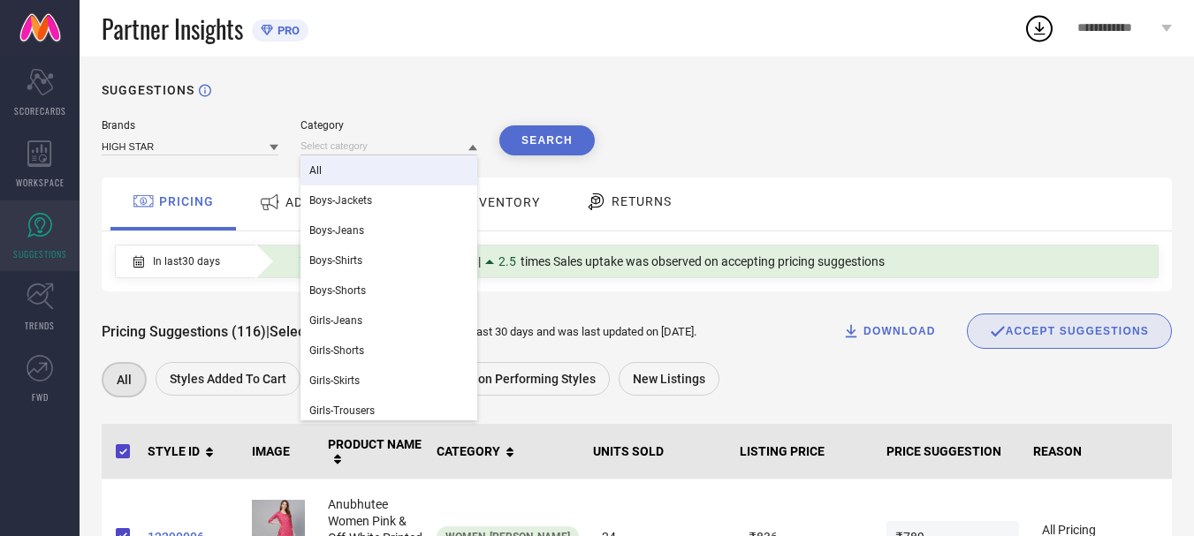
click at [376, 174] on div "All" at bounding box center [388, 171] width 177 height 30
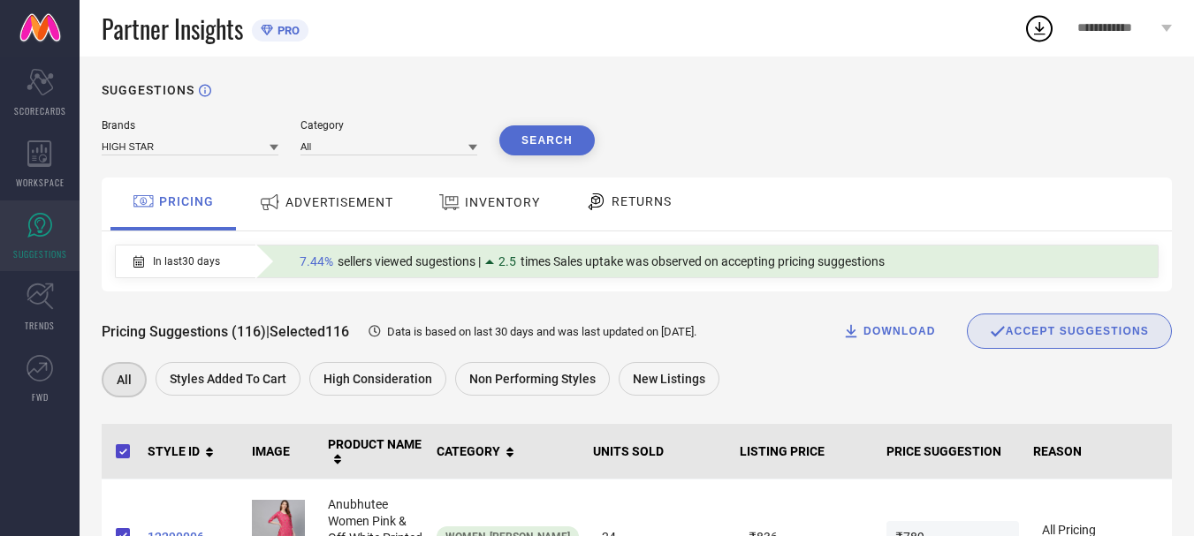
click at [544, 143] on button "Search" at bounding box center [546, 140] width 95 height 30
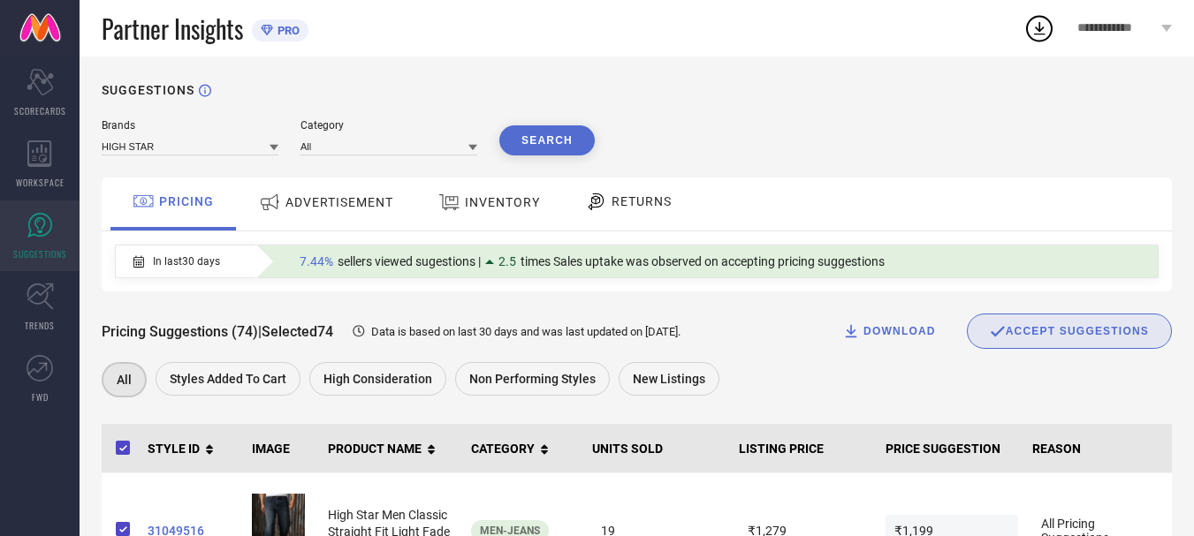
click at [300, 215] on div "ADVERTISEMENT" at bounding box center [325, 202] width 143 height 32
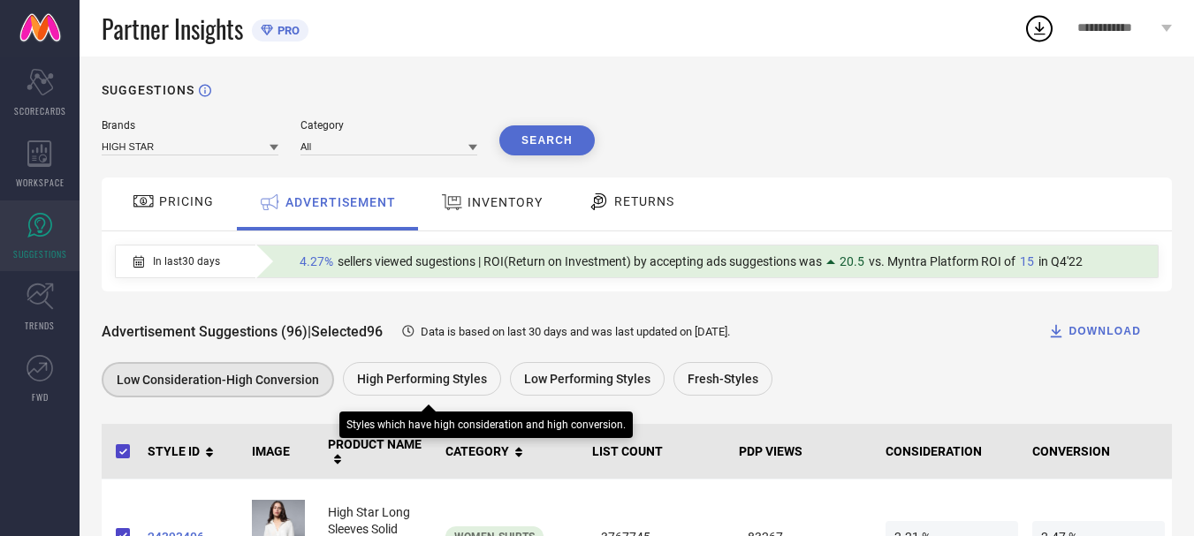
click at [447, 386] on span "High Performing Styles" at bounding box center [422, 379] width 130 height 14
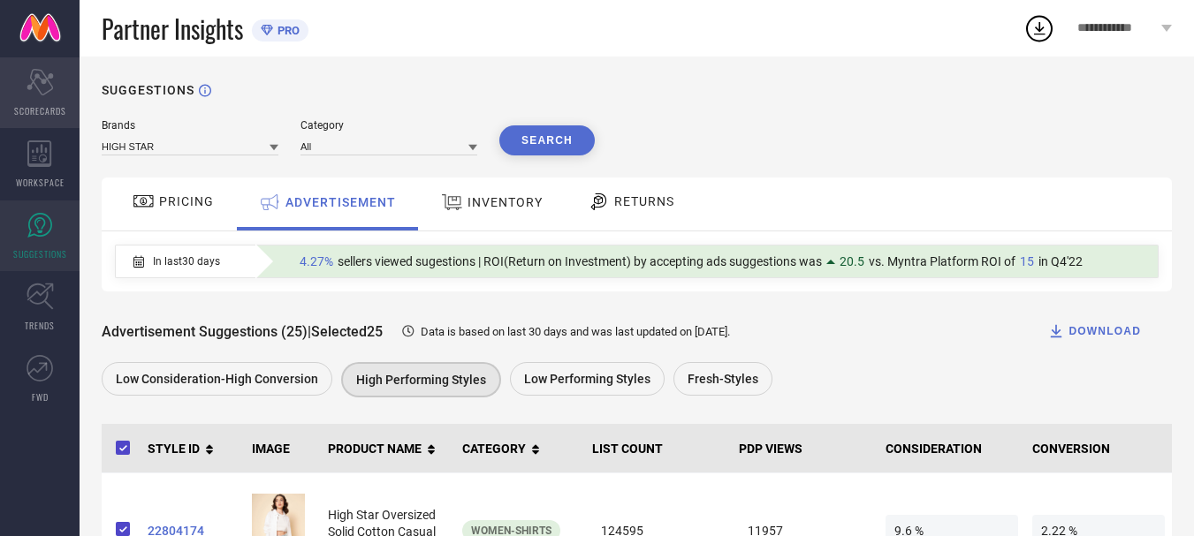
click at [42, 75] on icon "Scorecard" at bounding box center [40, 82] width 27 height 27
